Goal: Information Seeking & Learning: Find specific fact

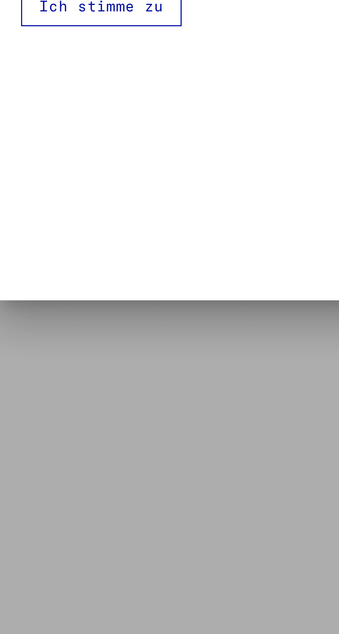
scroll to position [147, 0]
click at [46, 331] on p "Von einigen Dokumenten werden in den Arolsen Archives nur Kopien aufbewahrt.Die…" at bounding box center [169, 316] width 254 height 29
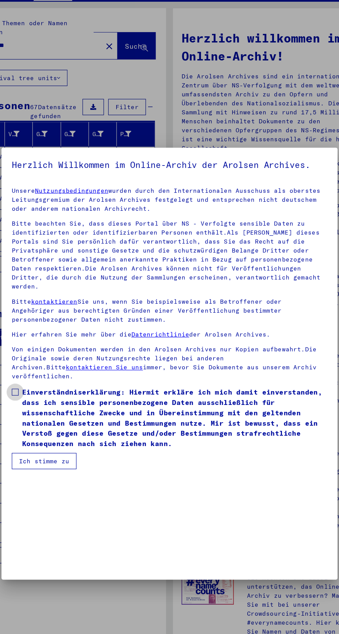
click at [57, 386] on span "Einverständniserklärung: Hiermit erkläre ich mich damit einverstanden, dass ich…" at bounding box center [173, 361] width 246 height 50
click at [102, 386] on span "Einverständniserklärung: Hiermit erkläre ich mich damit einverstanden, dass ich…" at bounding box center [173, 361] width 246 height 50
click at [46, 343] on span at bounding box center [45, 340] width 6 height 6
click at [70, 402] on button "Ich stimme zu" at bounding box center [68, 395] width 52 height 13
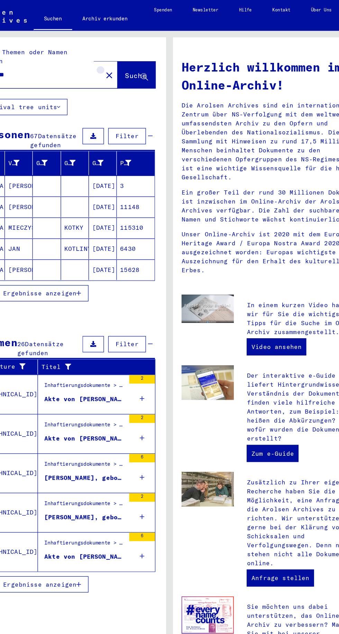
click at [122, 57] on mat-icon "close" at bounding box center [120, 61] width 8 height 8
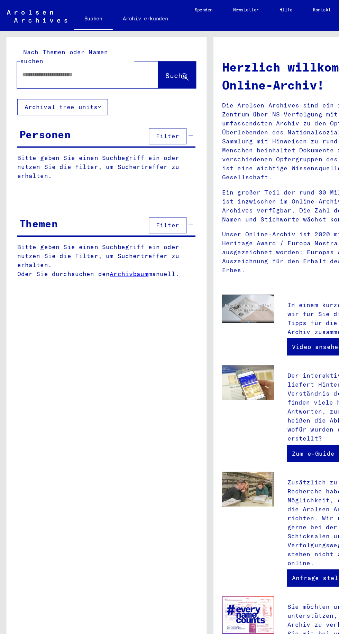
click at [50, 57] on input "text" at bounding box center [62, 60] width 89 height 7
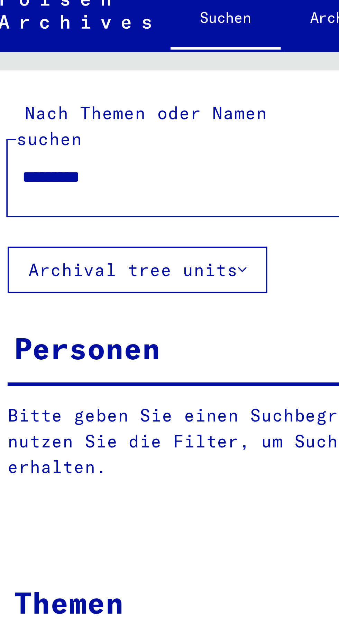
scroll to position [0, 1]
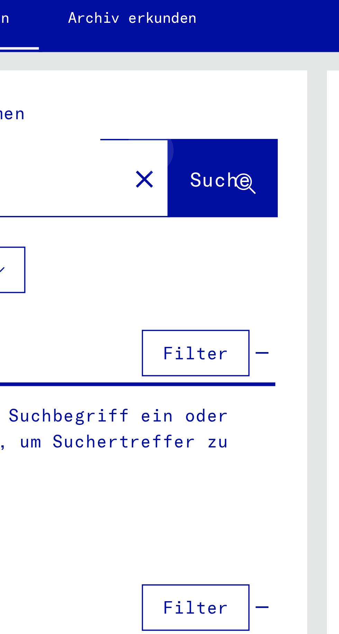
click at [146, 57] on span "Suche" at bounding box center [141, 60] width 17 height 7
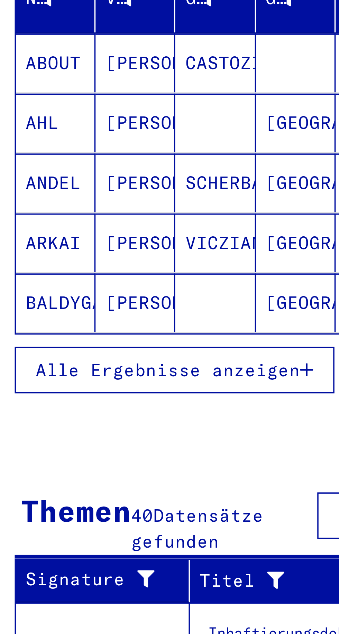
scroll to position [34, 1]
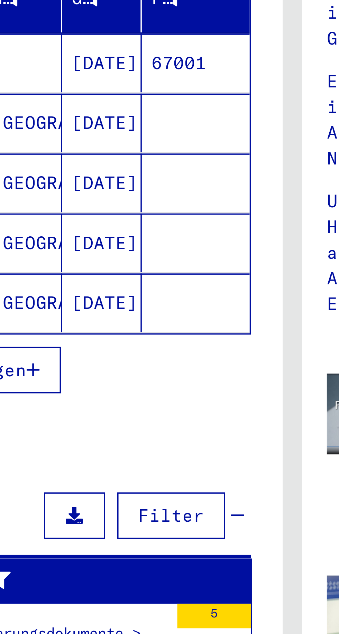
click at [139, 302] on td "Inhaftierungsdokumente > Lager und Ghettos > Konzentrationslager [GEOGRAPHIC_DA…" at bounding box center [110, 318] width 94 height 32
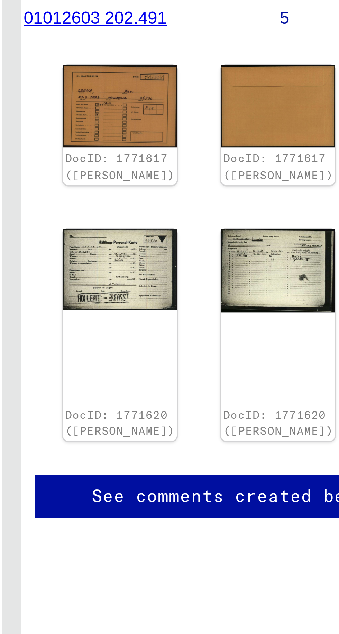
scroll to position [0, 0]
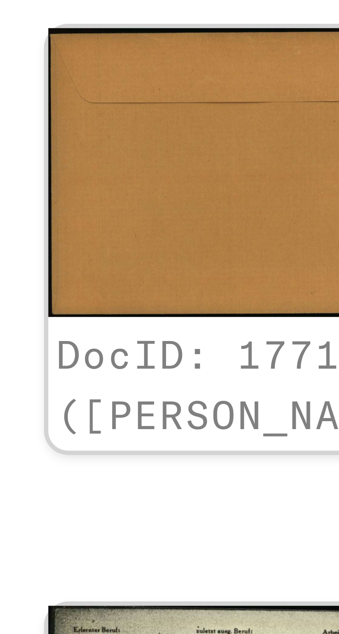
click at [273, 156] on img at bounding box center [289, 162] width 32 height 23
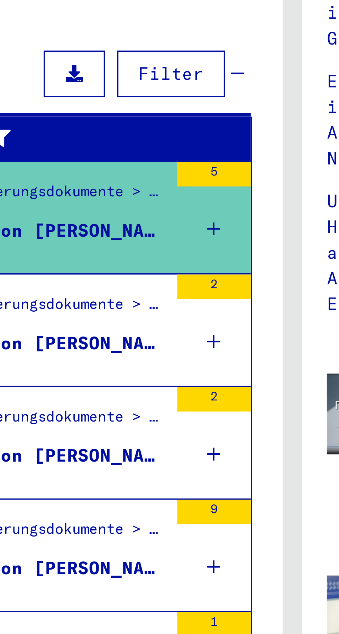
click at [118, 226] on div "Akte von [PERSON_NAME], geboren am [DEMOGRAPHIC_DATA]" at bounding box center [100, 229] width 65 height 7
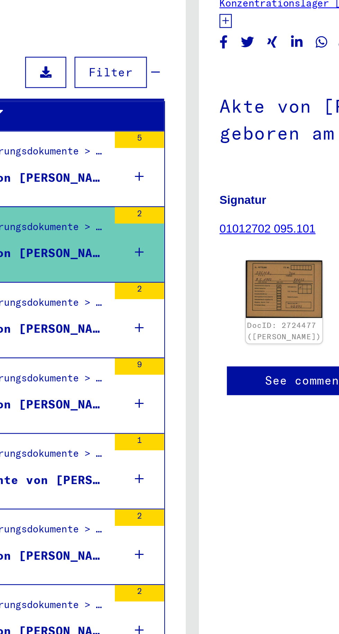
scroll to position [80, 0]
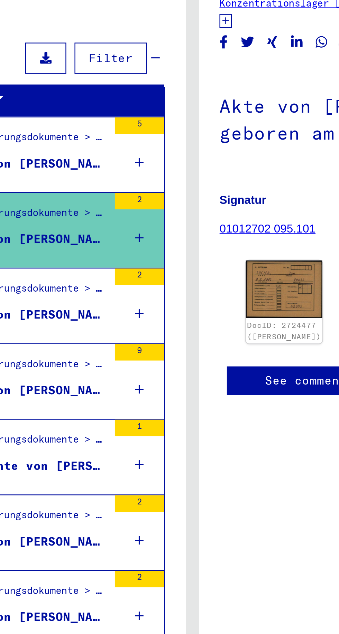
click at [115, 209] on div "Akte von [PERSON_NAME], geboren am [DEMOGRAPHIC_DATA]" at bounding box center [100, 212] width 65 height 7
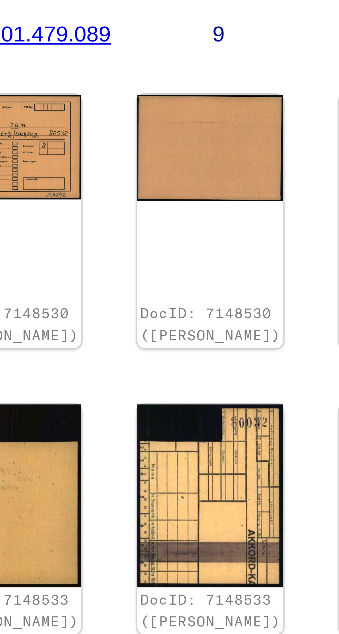
scroll to position [0, 8]
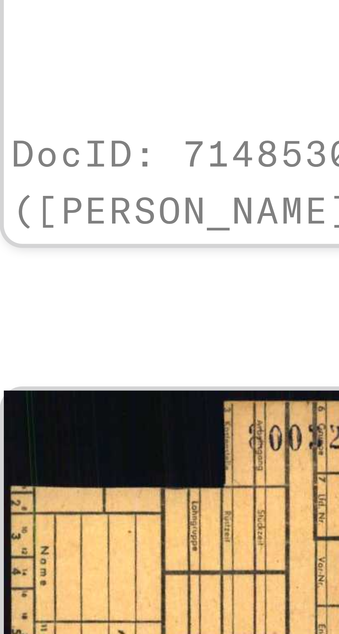
click at [273, 219] on img at bounding box center [289, 230] width 32 height 23
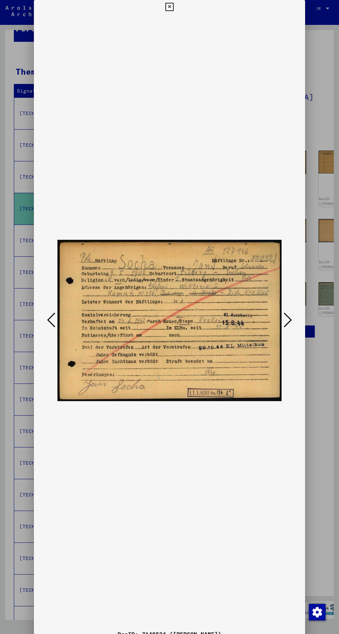
click at [161, 10] on div "DocID: 7148534 ([PERSON_NAME]) DeepLink: [URL][DOMAIN_NAME]" at bounding box center [169, 336] width 271 height 673
click at [163, 21] on img at bounding box center [169, 320] width 224 height 613
click at [169, 11] on icon at bounding box center [169, 7] width 8 height 8
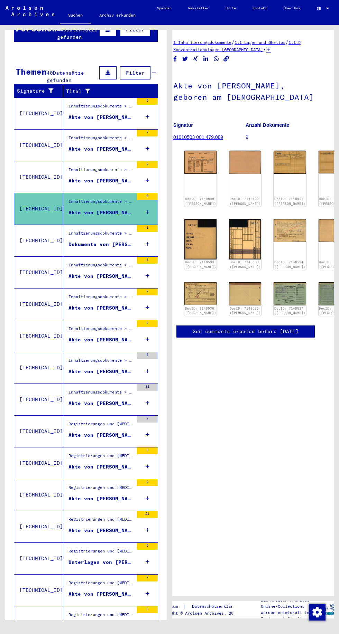
scroll to position [83, 0]
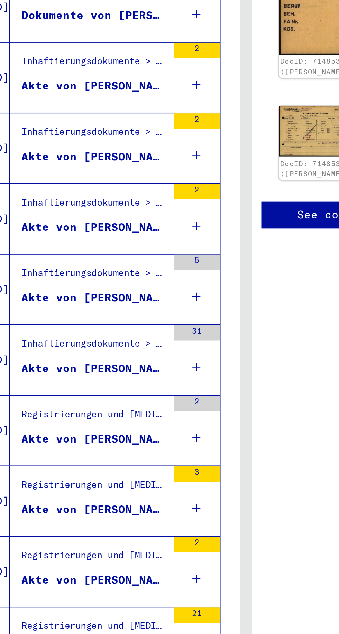
click at [121, 492] on figure "Akte von [PERSON_NAME]" at bounding box center [100, 497] width 65 height 10
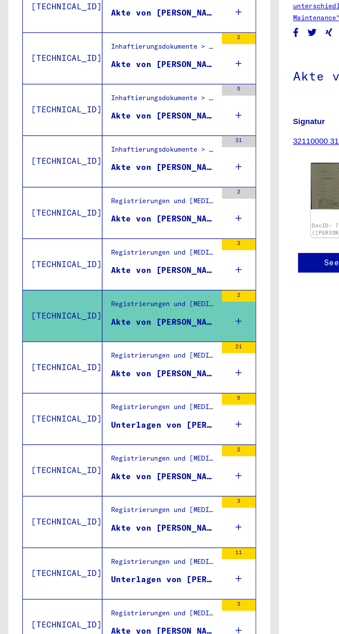
scroll to position [331, 0]
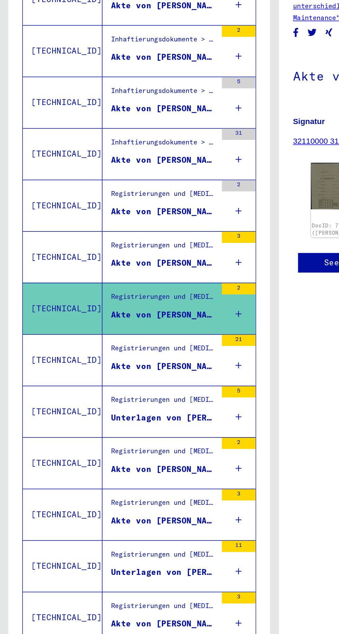
click at [111, 260] on div "Registrierungen und [MEDICAL_DATA] von Displaced Persons, Kindern und Vermisste…" at bounding box center [98, 275] width 70 height 31
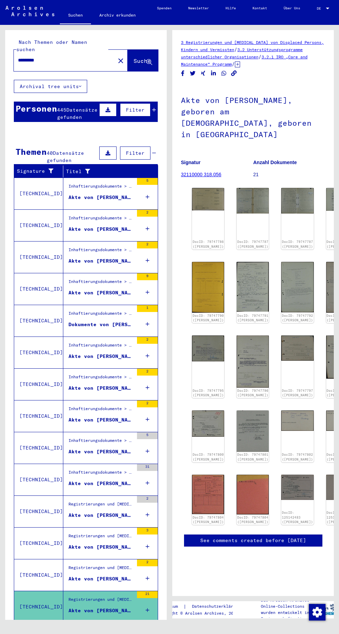
click at [83, 107] on div "445 Datensätze gefunden" at bounding box center [77, 113] width 40 height 15
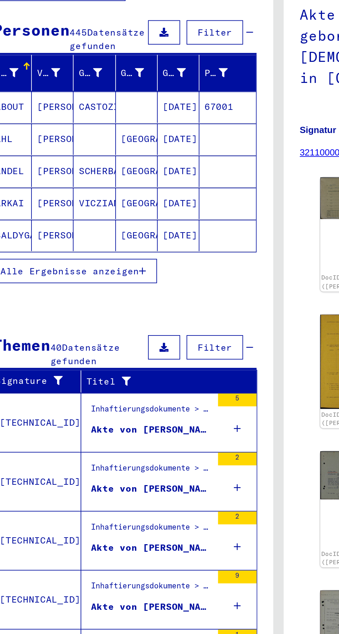
scroll to position [2, 0]
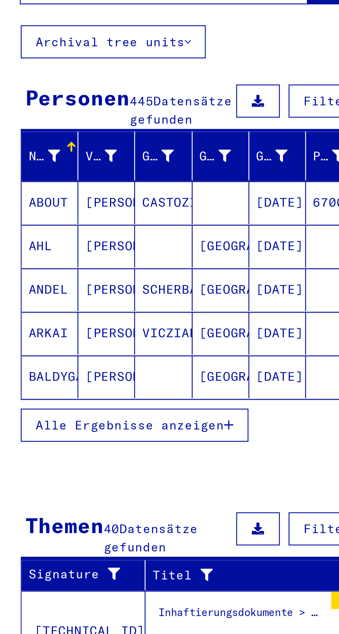
click at [79, 234] on span "Alle Ergebnisse anzeigen" at bounding box center [57, 237] width 75 height 6
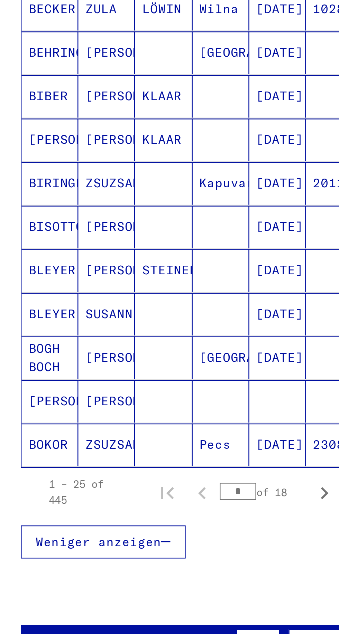
scroll to position [0, 0]
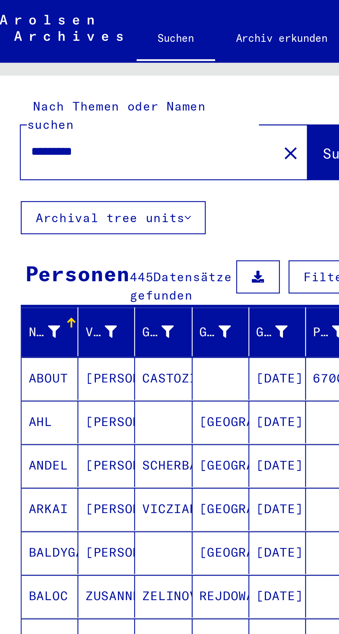
click at [53, 57] on input "*********" at bounding box center [64, 60] width 93 height 7
type input "*****"
click at [132, 53] on button "Suche" at bounding box center [142, 60] width 30 height 21
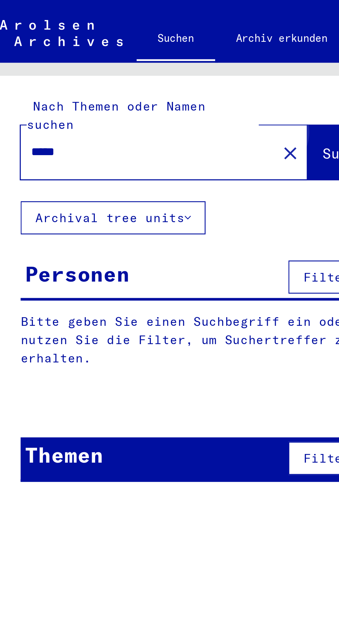
click at [135, 57] on span "Suche" at bounding box center [141, 60] width 17 height 7
